Goal: Find specific page/section: Find specific page/section

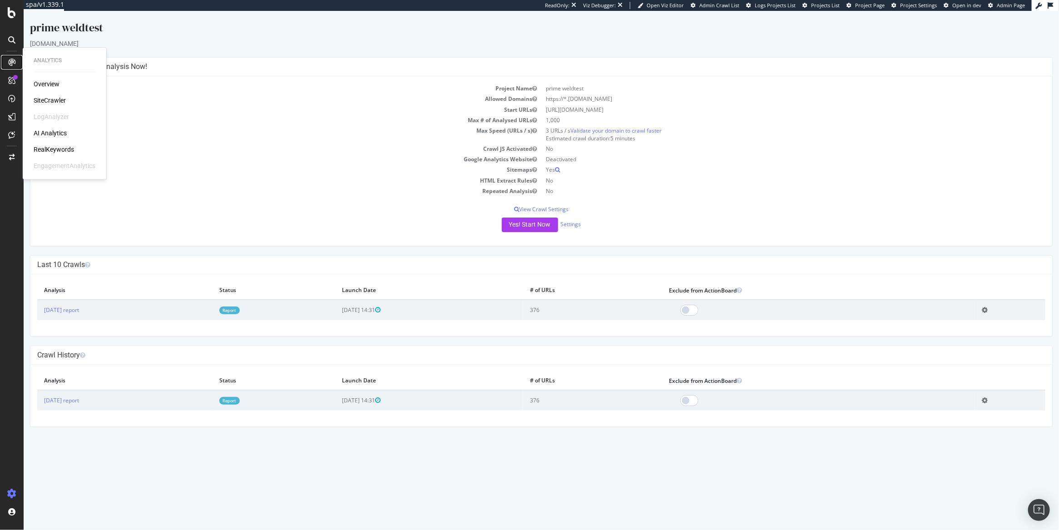
click at [16, 63] on div at bounding box center [12, 62] width 15 height 15
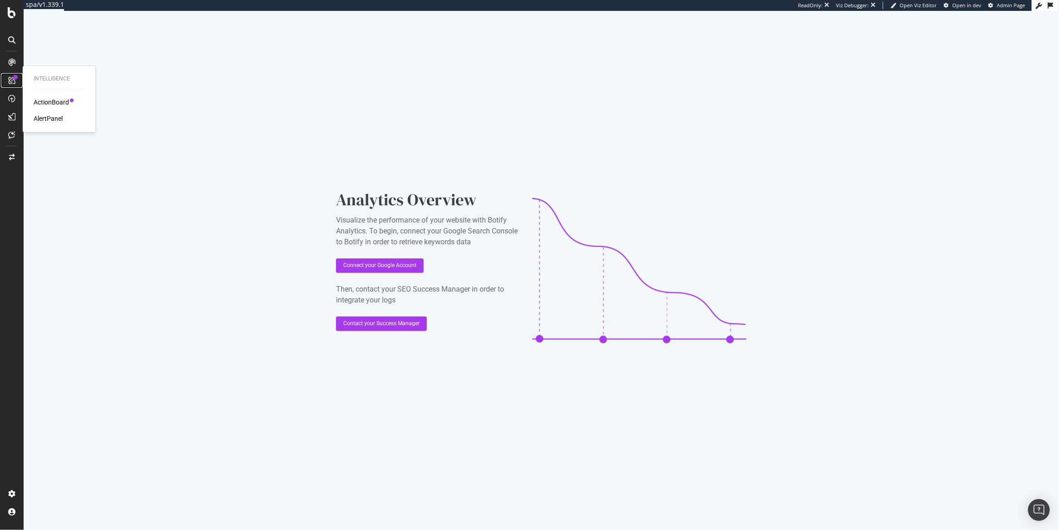
click at [8, 80] on icon at bounding box center [11, 80] width 7 height 7
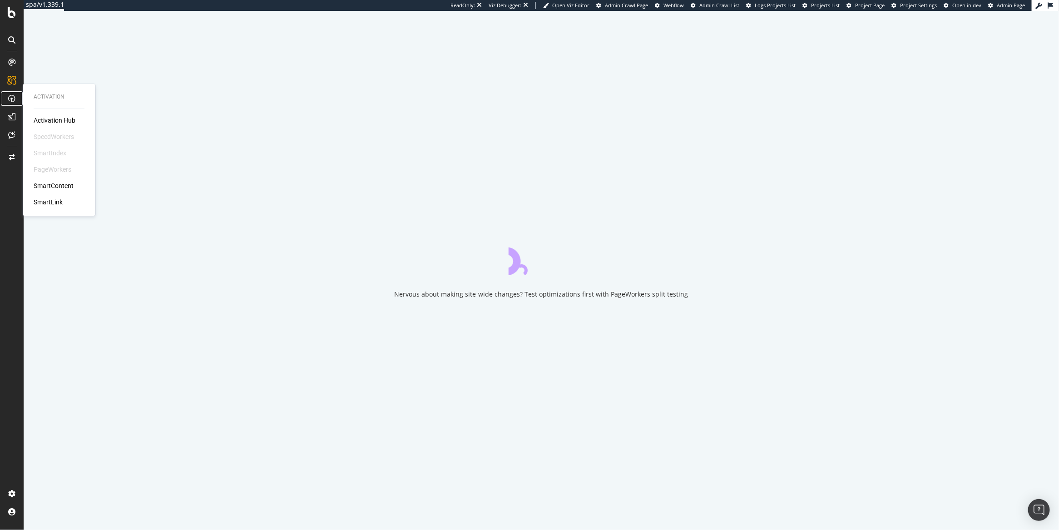
click at [14, 97] on icon at bounding box center [11, 98] width 7 height 7
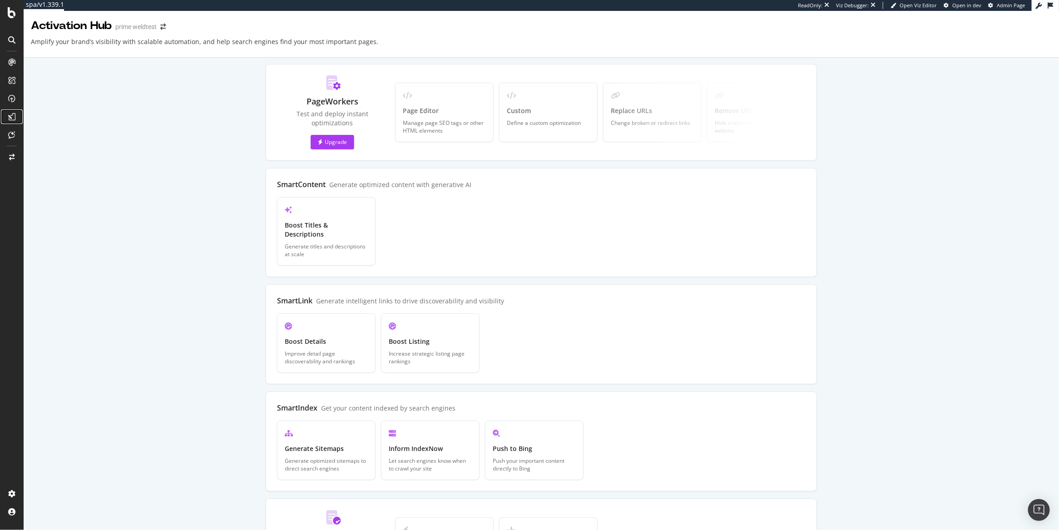
click at [14, 119] on icon at bounding box center [11, 116] width 7 height 7
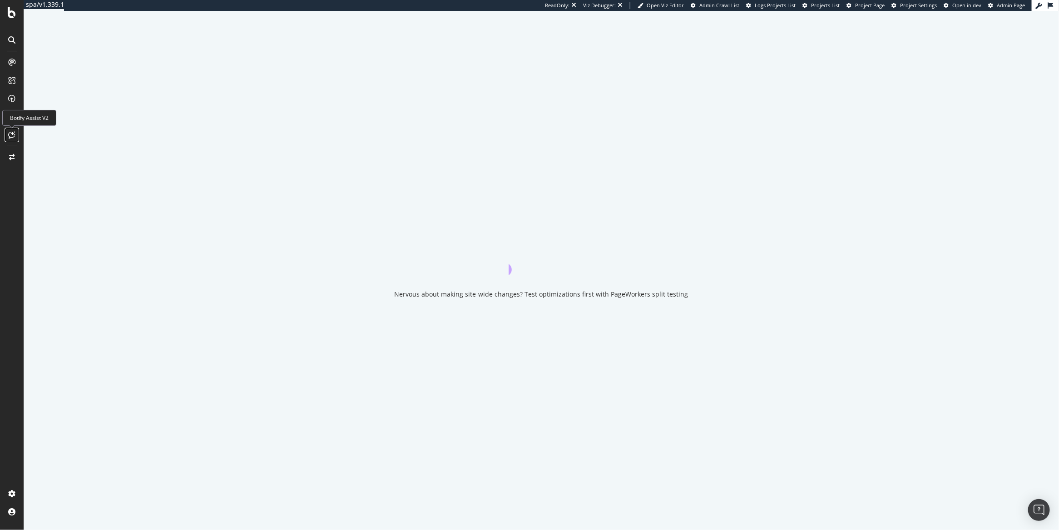
click at [10, 136] on icon at bounding box center [12, 134] width 7 height 7
